Goal: Check status: Check status

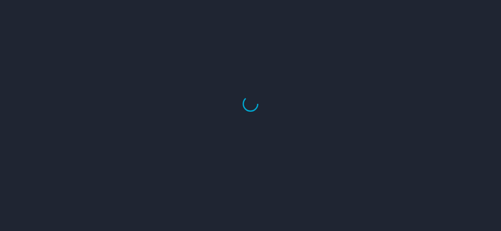
select select "US"
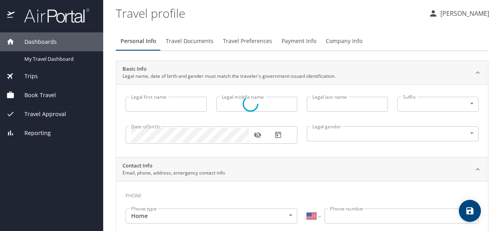
type input "Marleena"
type input "Hope"
type input "[PERSON_NAME]"
type input "[DEMOGRAPHIC_DATA]"
type input "Juan"
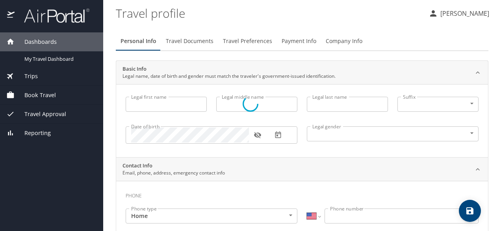
type input "Betancourt"
type input "(602) 820-5918"
select select "US"
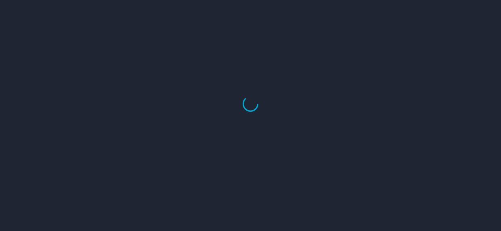
select select "US"
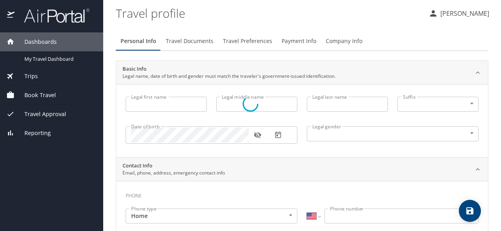
type input "Marleena"
type input "Hope"
type input "[PERSON_NAME]"
type input "[DEMOGRAPHIC_DATA]"
type input "[PERSON_NAME]"
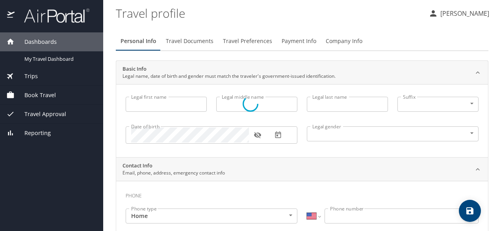
type input "[PERSON_NAME]"
type input "[PHONE_NUMBER]"
select select "US"
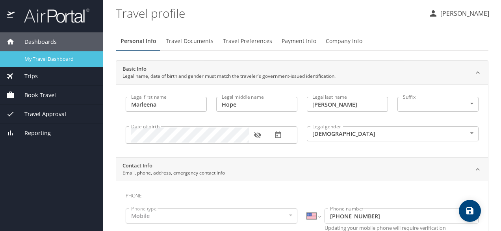
click at [30, 61] on span "My Travel Dashboard" at bounding box center [58, 58] width 69 height 7
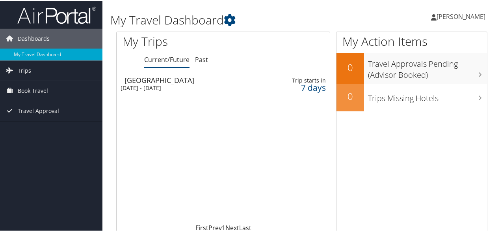
click at [203, 84] on div "Mon 15 Sep 2025 - Fri 19 Sep 2025" at bounding box center [187, 87] width 132 height 7
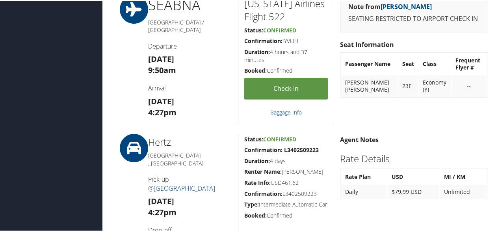
scroll to position [359, 0]
